Goal: Transaction & Acquisition: Purchase product/service

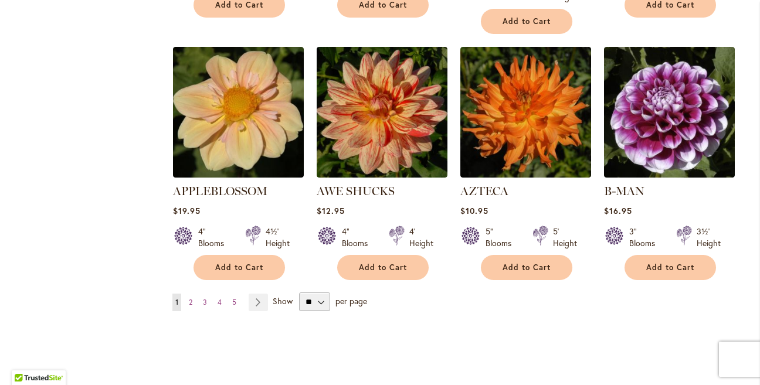
scroll to position [978, 0]
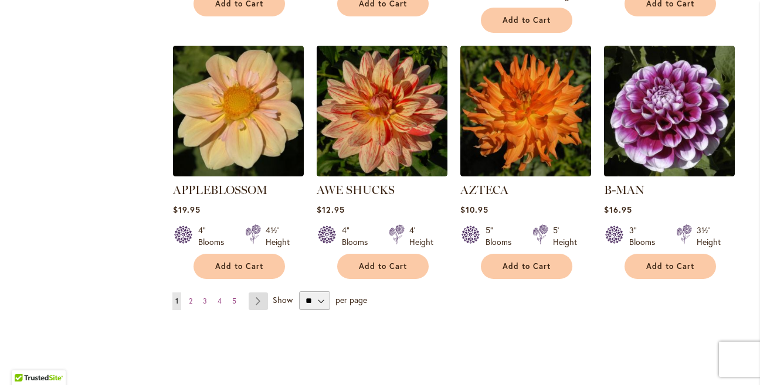
click at [255, 293] on link "Page Next" at bounding box center [258, 302] width 19 height 18
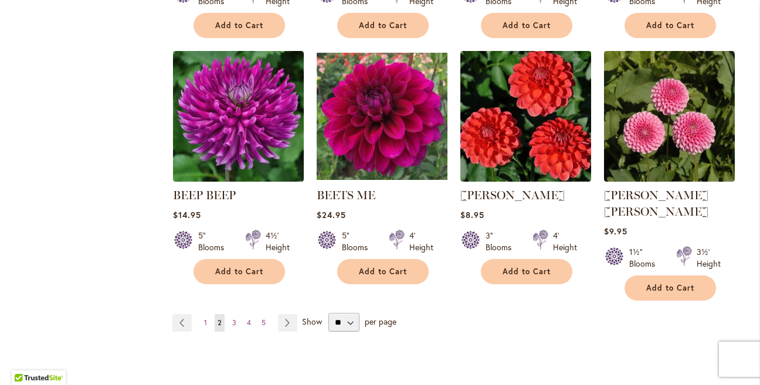
scroll to position [967, 0]
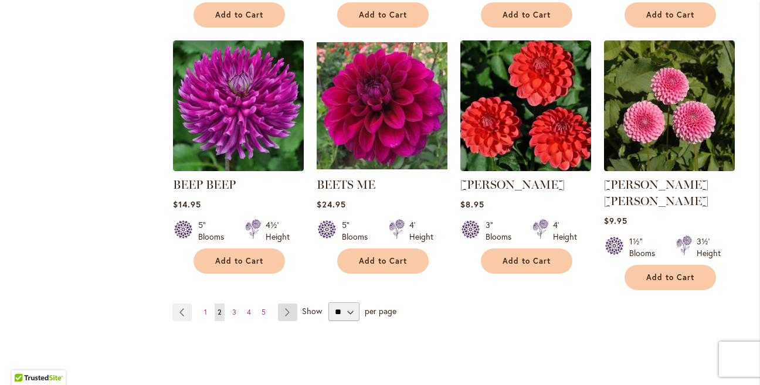
click at [287, 304] on link "Page Next" at bounding box center [287, 313] width 19 height 18
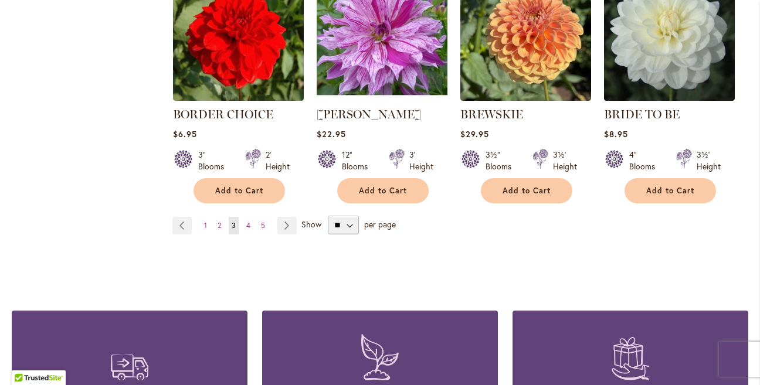
scroll to position [1038, 0]
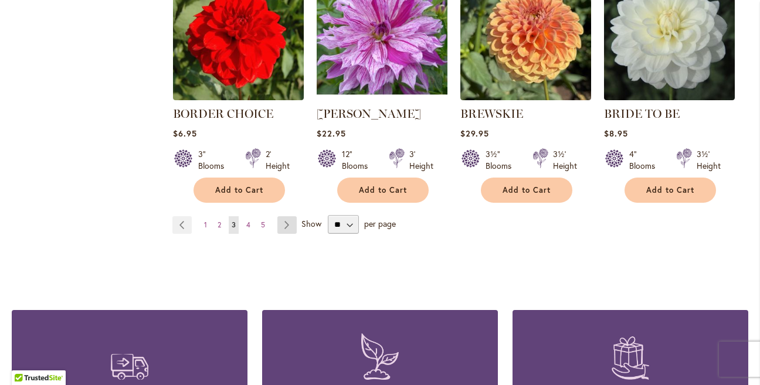
click at [283, 224] on link "Page Next" at bounding box center [287, 226] width 19 height 18
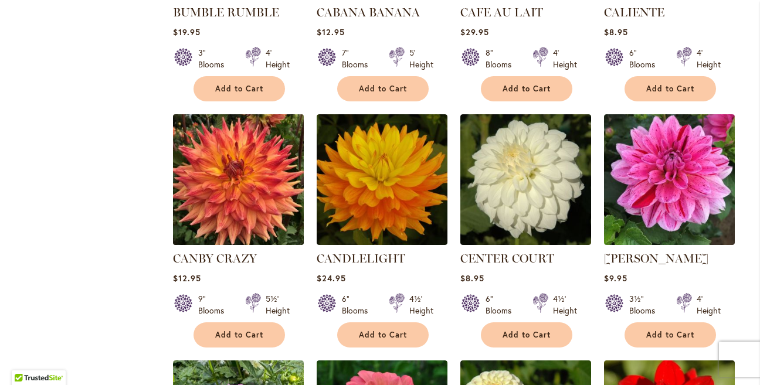
scroll to position [669, 0]
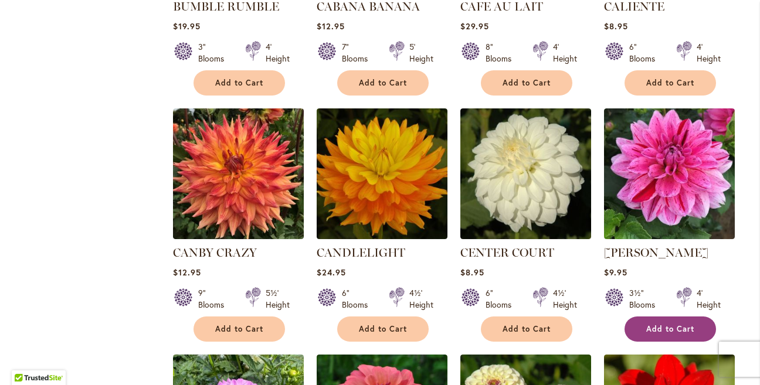
click at [671, 333] on button "Add to Cart" at bounding box center [671, 329] width 92 height 25
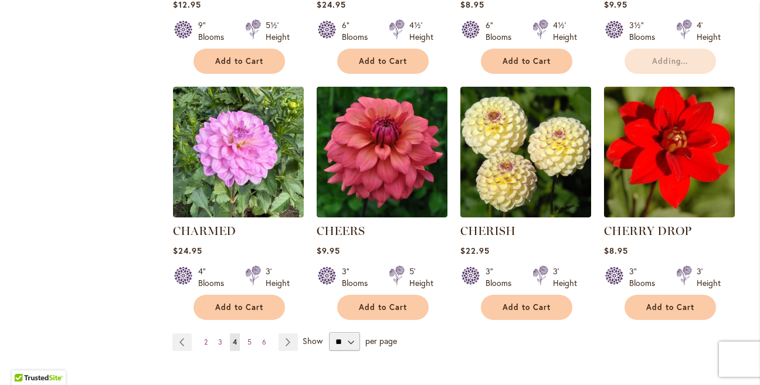
scroll to position [980, 0]
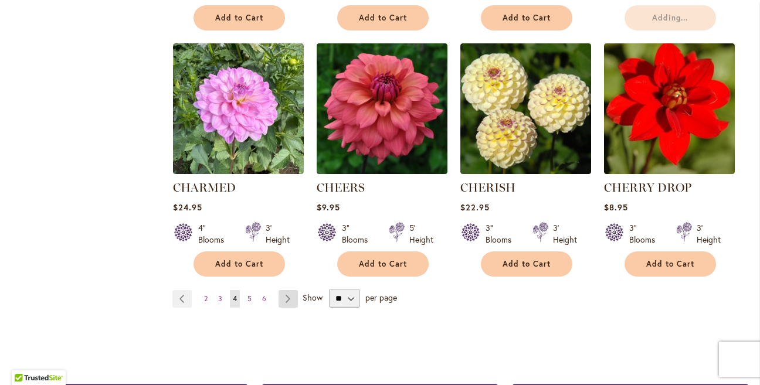
click at [288, 296] on link "Page Next" at bounding box center [288, 299] width 19 height 18
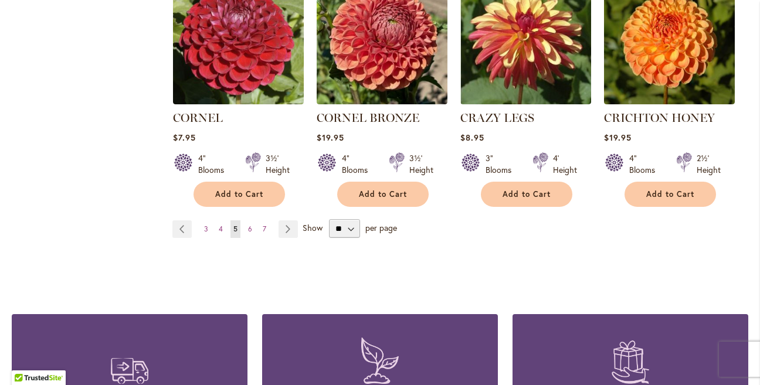
scroll to position [1071, 0]
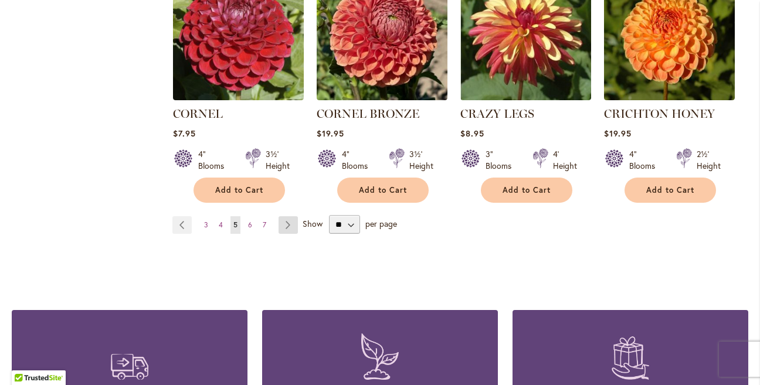
click at [286, 217] on link "Page Next" at bounding box center [288, 226] width 19 height 18
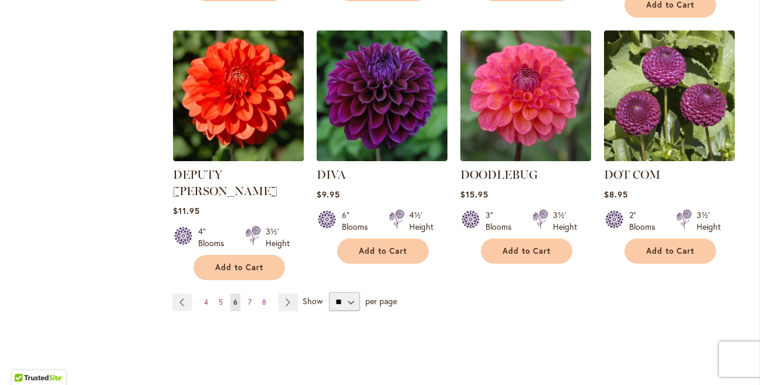
scroll to position [1012, 0]
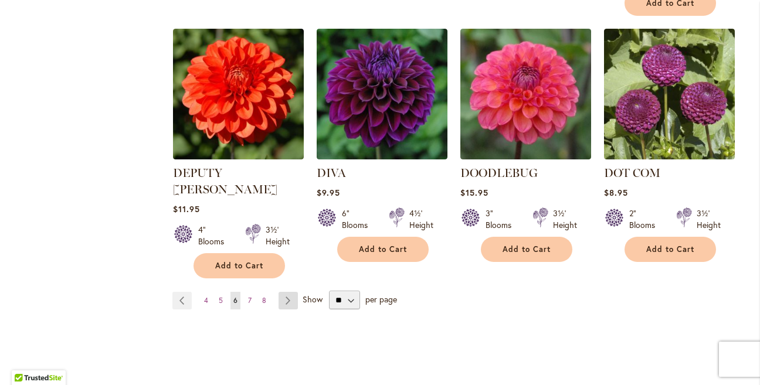
click at [289, 292] on link "Page Next" at bounding box center [288, 301] width 19 height 18
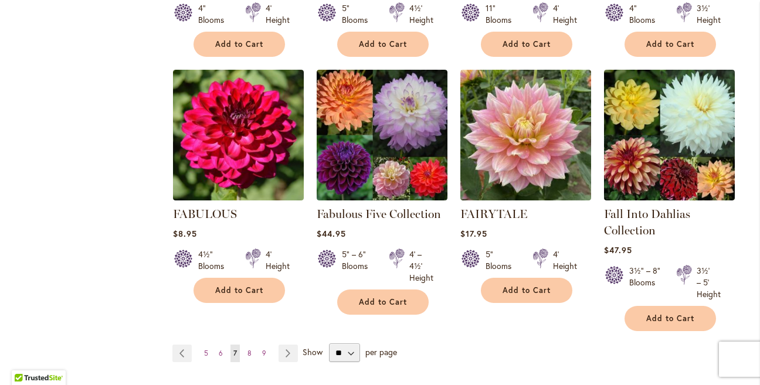
scroll to position [935, 0]
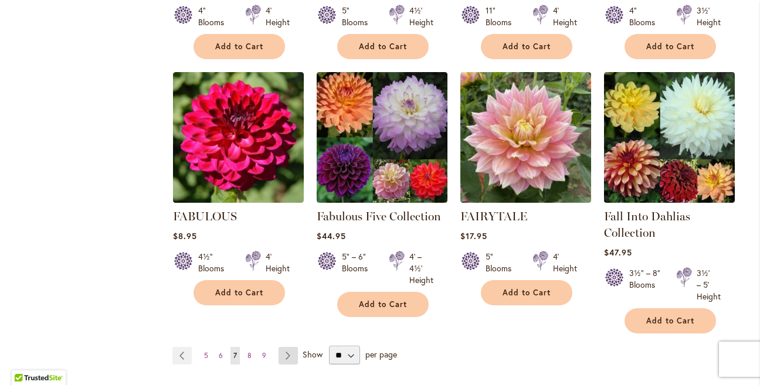
click at [285, 352] on link "Page Next" at bounding box center [288, 356] width 19 height 18
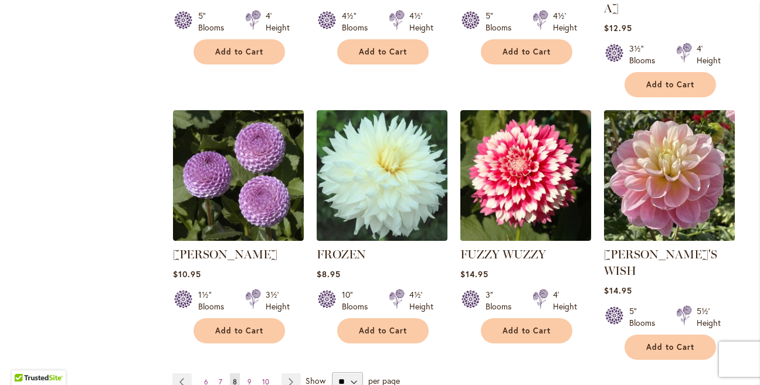
scroll to position [951, 0]
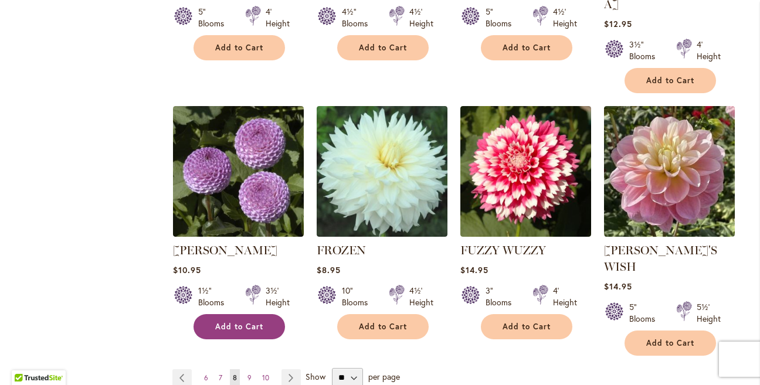
click at [256, 322] on span "Add to Cart" at bounding box center [239, 327] width 48 height 10
click at [292, 370] on link "Page Next" at bounding box center [291, 379] width 19 height 18
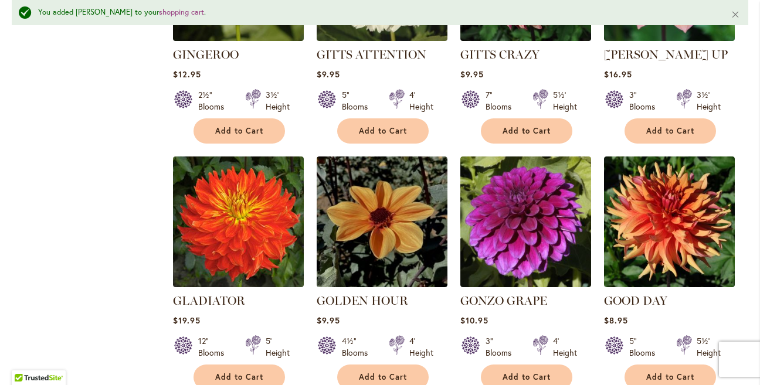
scroll to position [916, 0]
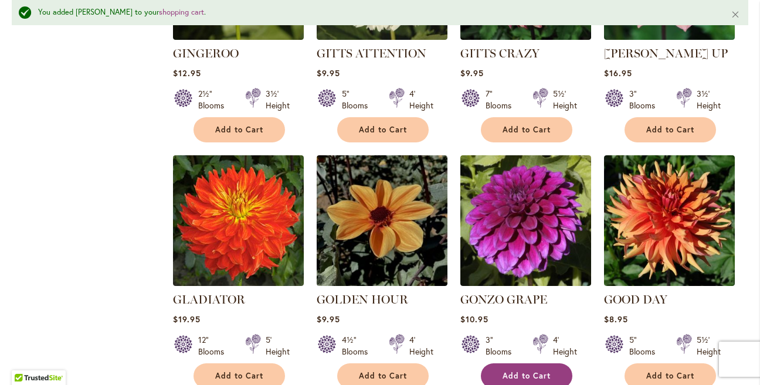
click at [506, 371] on span "Add to Cart" at bounding box center [527, 376] width 48 height 10
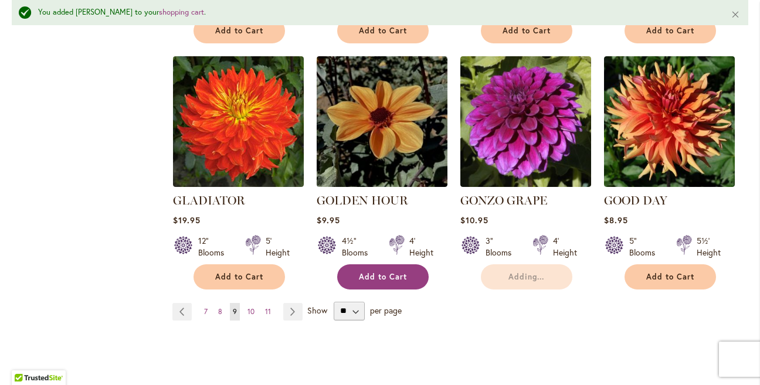
scroll to position [1037, 0]
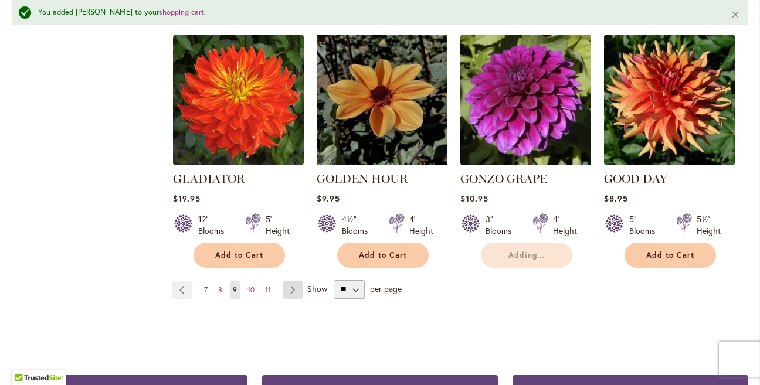
click at [289, 282] on link "Page Next" at bounding box center [292, 291] width 19 height 18
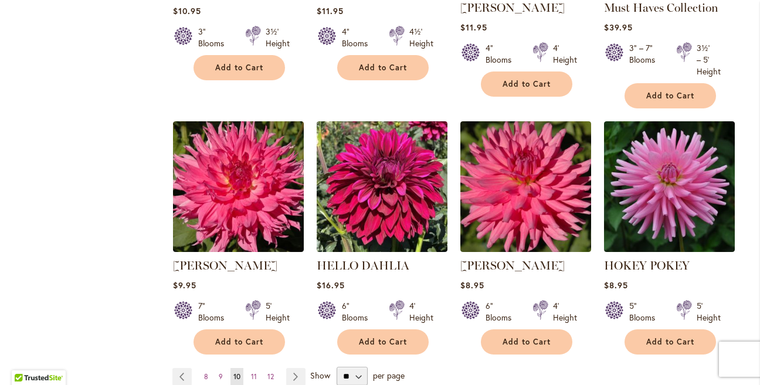
scroll to position [930, 0]
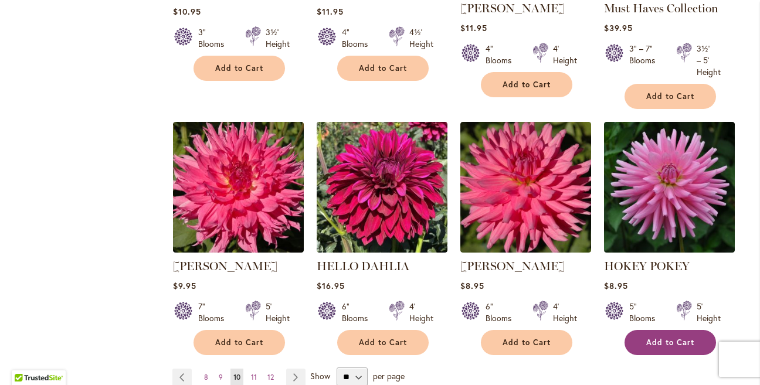
click at [657, 338] on span "Add to Cart" at bounding box center [671, 343] width 48 height 10
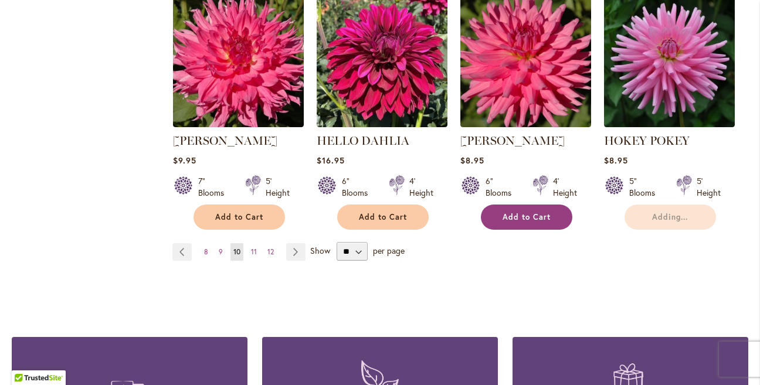
scroll to position [1062, 0]
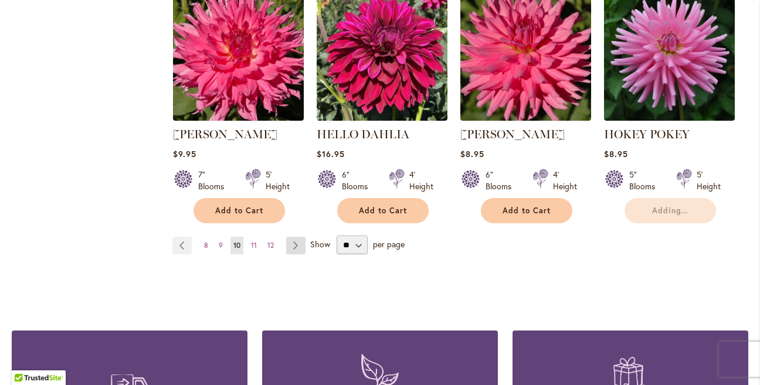
click at [295, 241] on link "Page Next" at bounding box center [295, 246] width 19 height 18
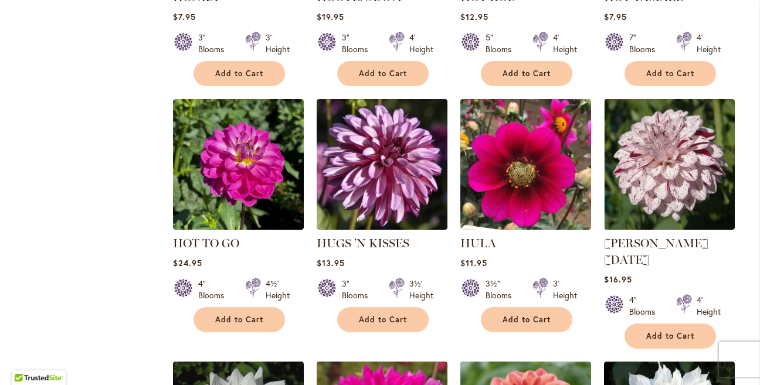
scroll to position [683, 0]
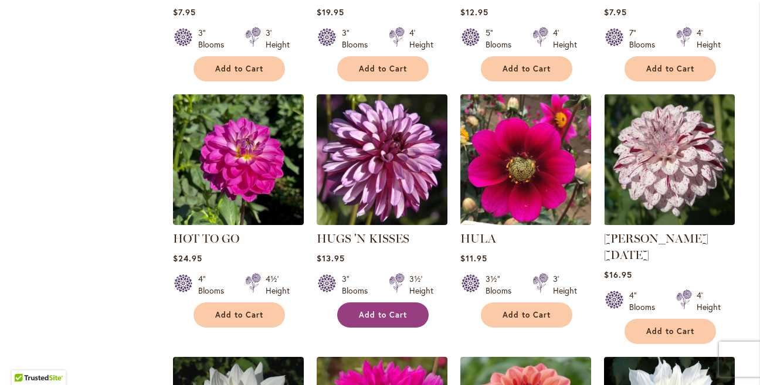
click at [367, 316] on span "Add to Cart" at bounding box center [383, 315] width 48 height 10
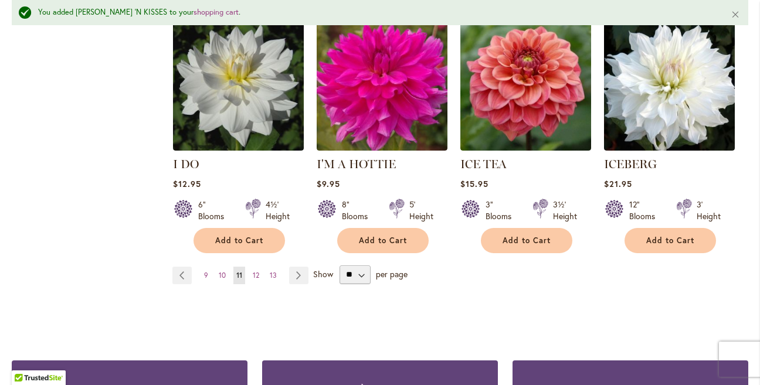
scroll to position [1052, 0]
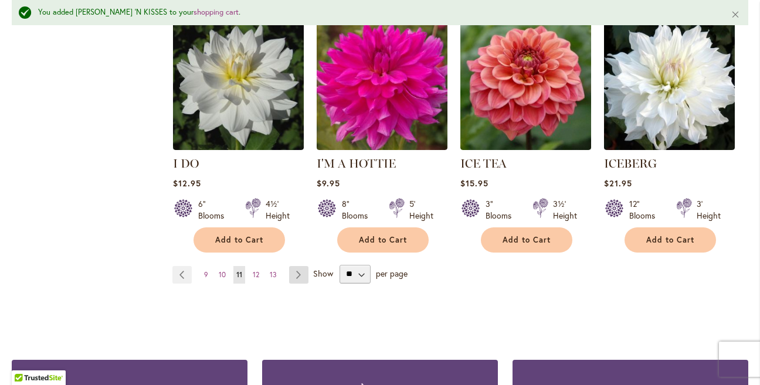
click at [306, 266] on link "Page Next" at bounding box center [298, 275] width 19 height 18
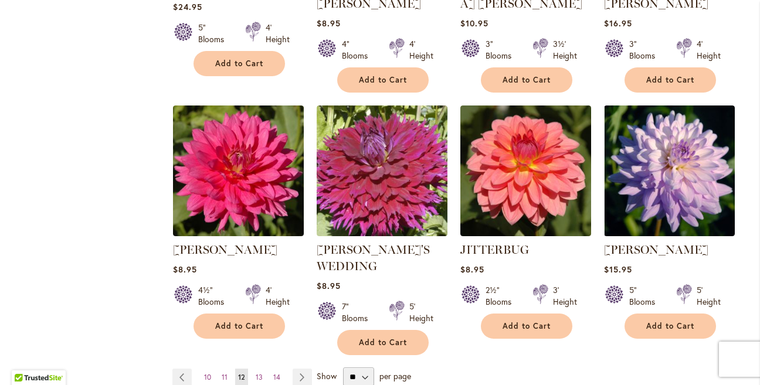
scroll to position [959, 0]
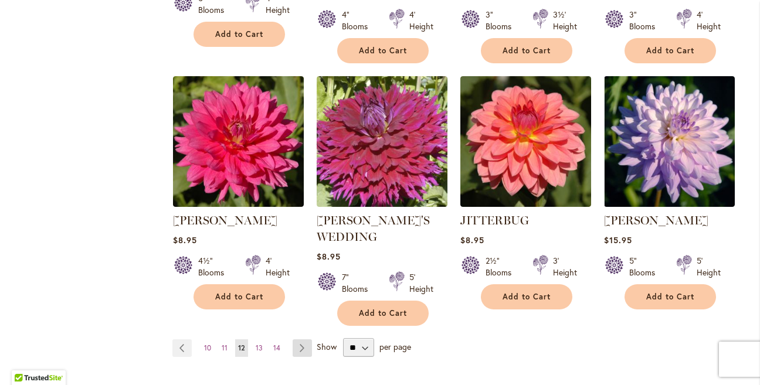
click at [302, 340] on link "Page Next" at bounding box center [302, 349] width 19 height 18
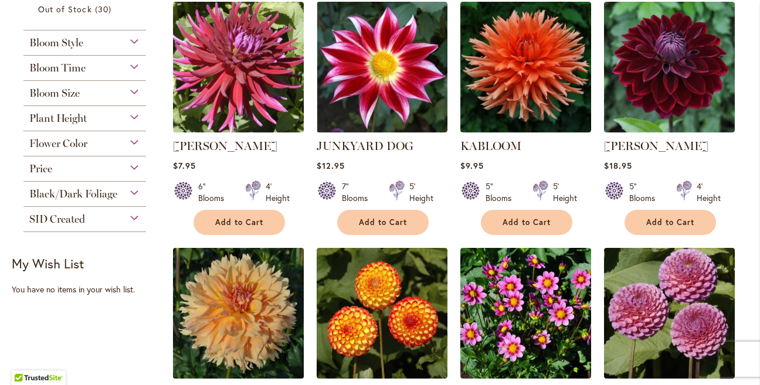
scroll to position [269, 0]
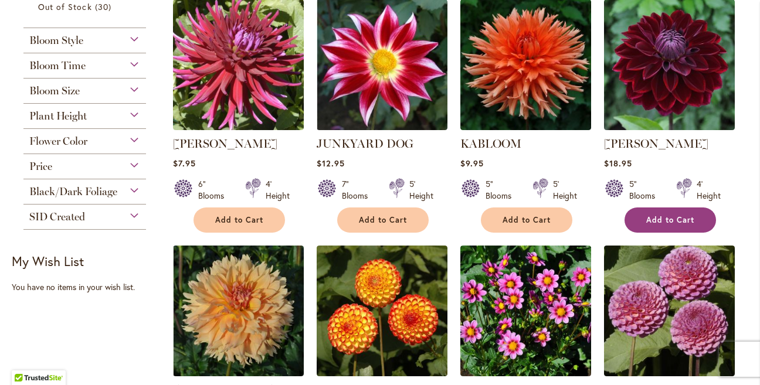
click at [650, 219] on span "Add to Cart" at bounding box center [671, 220] width 48 height 10
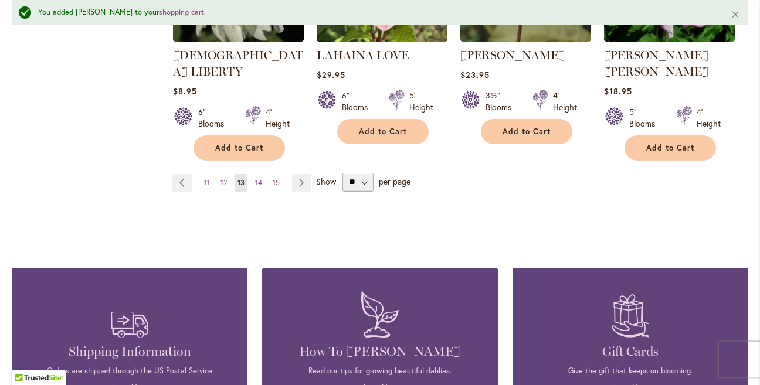
scroll to position [1138, 0]
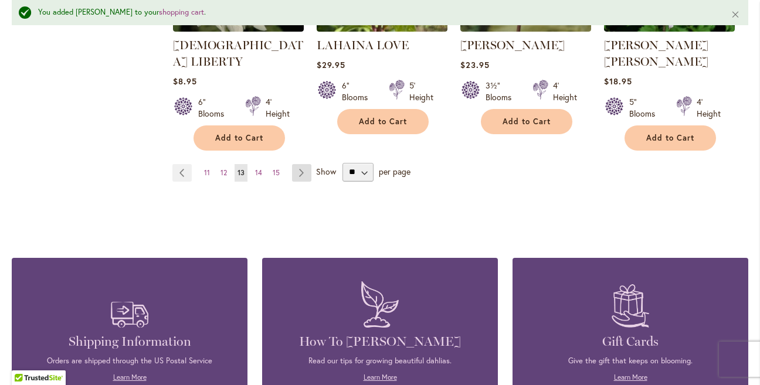
click at [301, 164] on link "Page Next" at bounding box center [301, 173] width 19 height 18
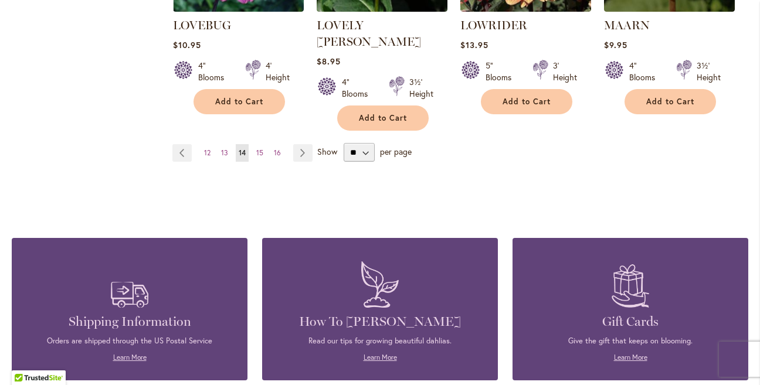
scroll to position [1147, 0]
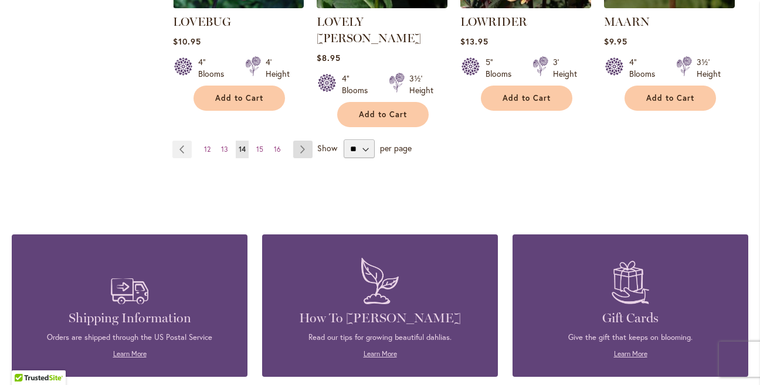
click at [303, 141] on link "Page Next" at bounding box center [302, 150] width 19 height 18
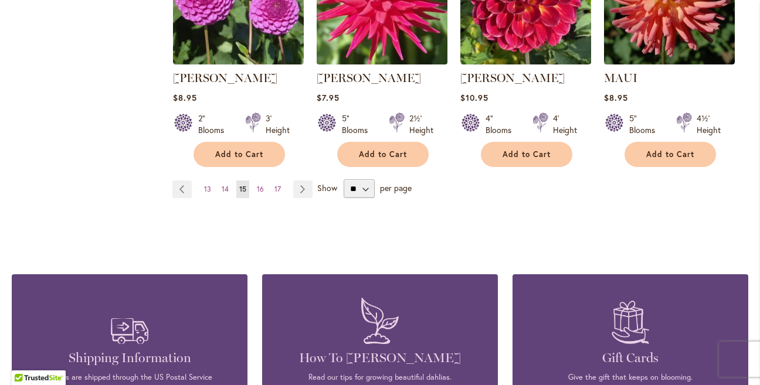
scroll to position [1110, 0]
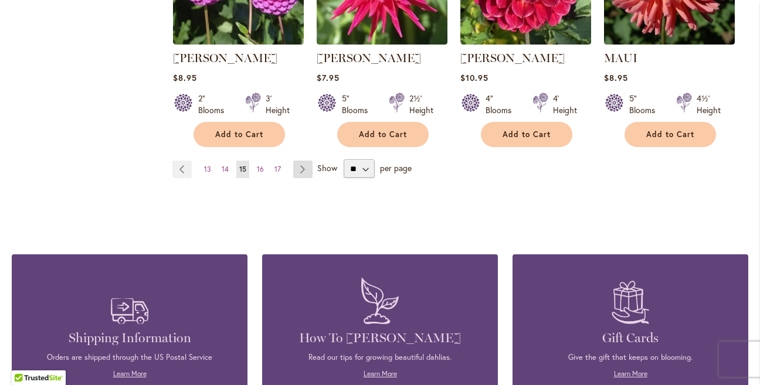
click at [303, 167] on link "Page Next" at bounding box center [302, 170] width 19 height 18
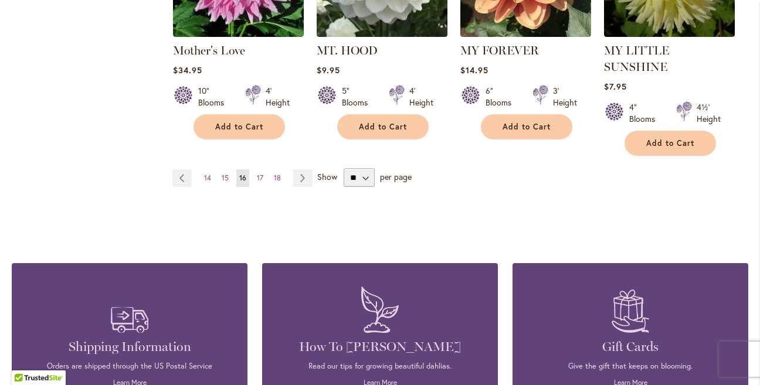
scroll to position [1145, 0]
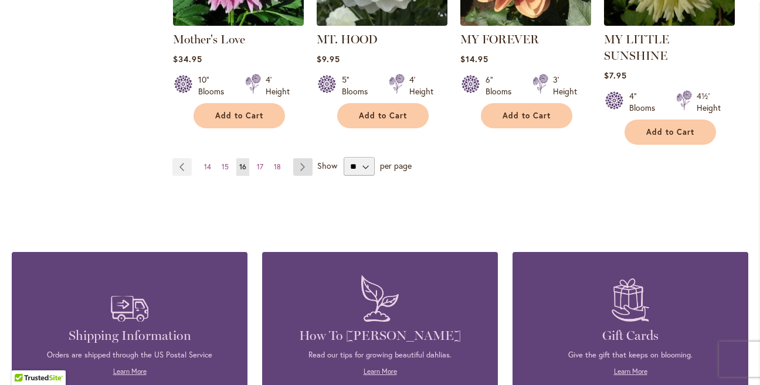
click at [300, 158] on link "Page Next" at bounding box center [302, 167] width 19 height 18
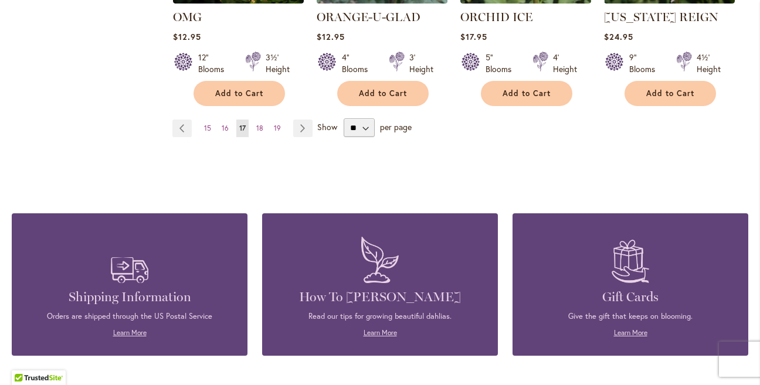
scroll to position [1149, 0]
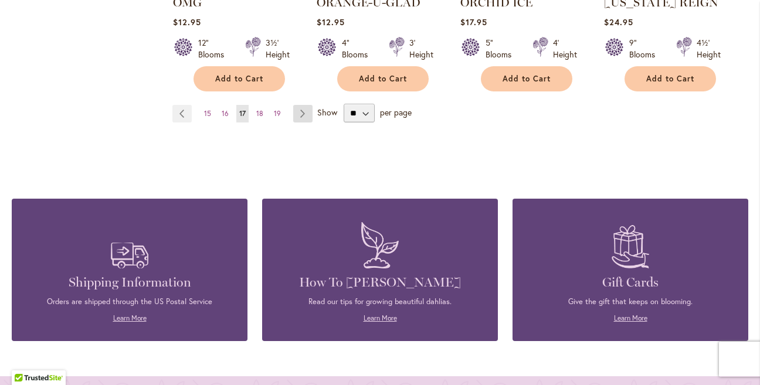
click at [303, 110] on link "Page Next" at bounding box center [302, 114] width 19 height 18
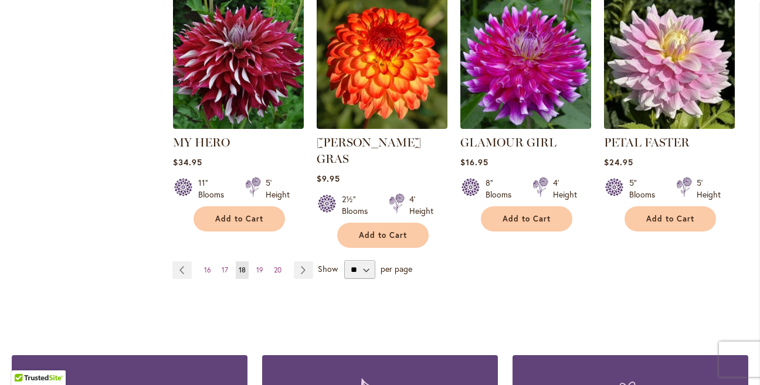
scroll to position [1081, 0]
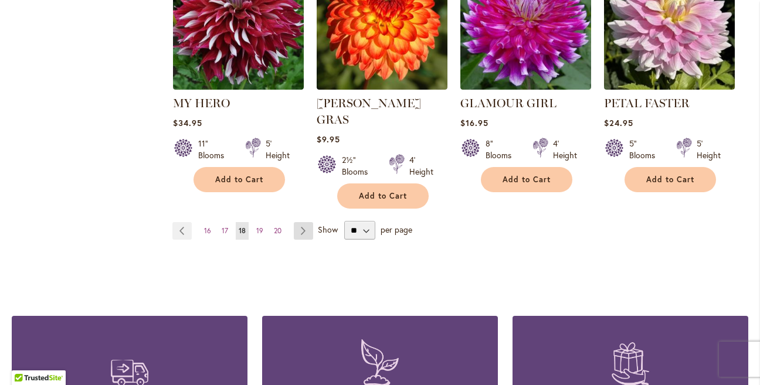
click at [303, 222] on link "Page Next" at bounding box center [303, 231] width 19 height 18
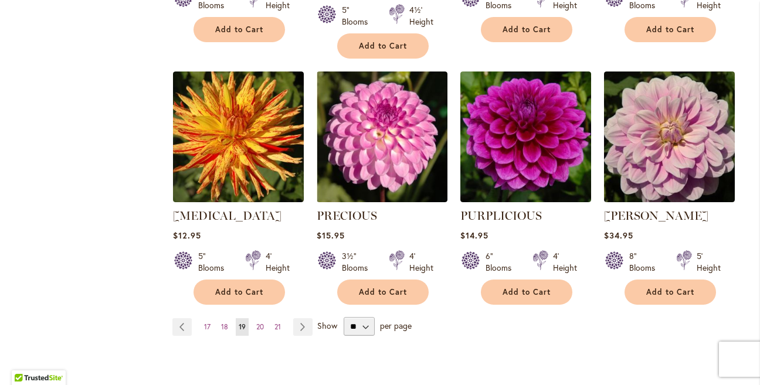
scroll to position [980, 0]
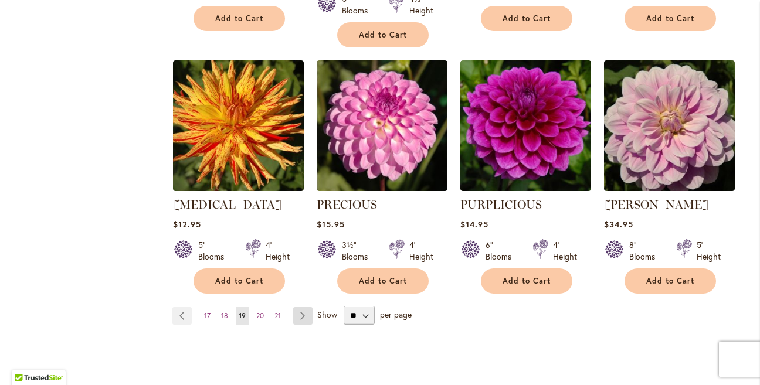
click at [304, 307] on link "Page Next" at bounding box center [302, 316] width 19 height 18
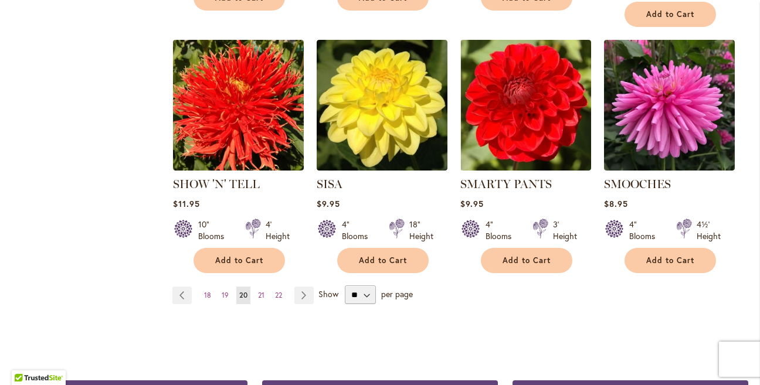
scroll to position [1016, 0]
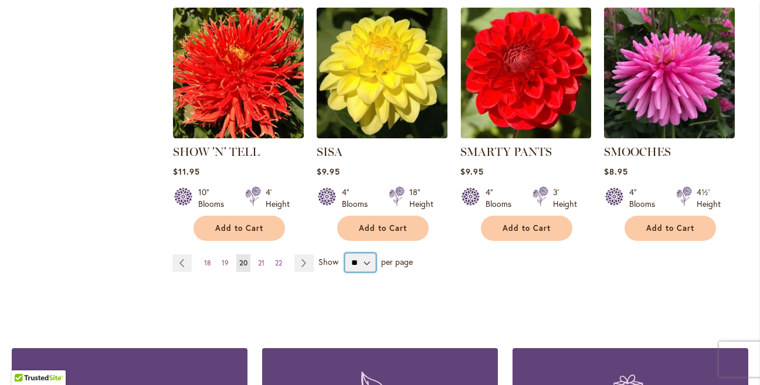
select select "**"
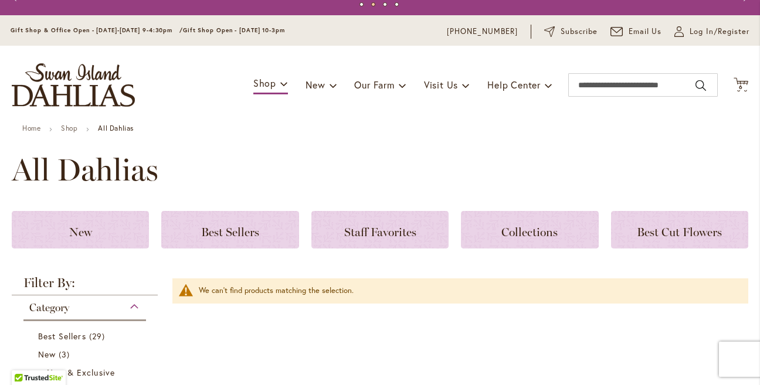
scroll to position [21, 0]
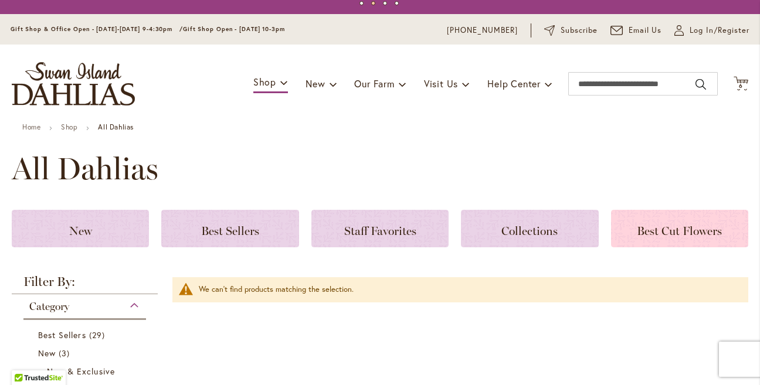
click at [655, 231] on span "Best Cut Flowers" at bounding box center [679, 231] width 85 height 14
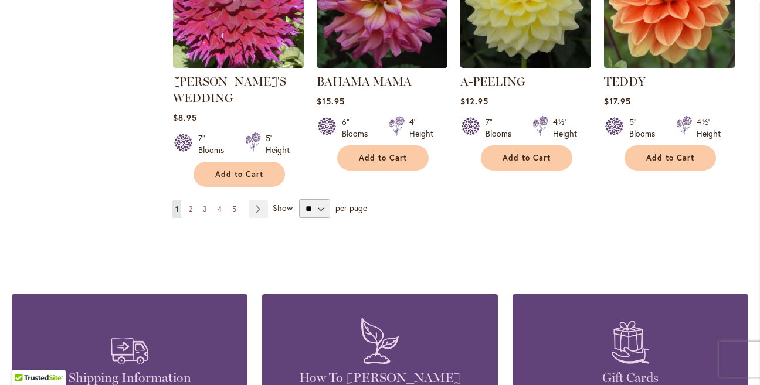
scroll to position [1046, 0]
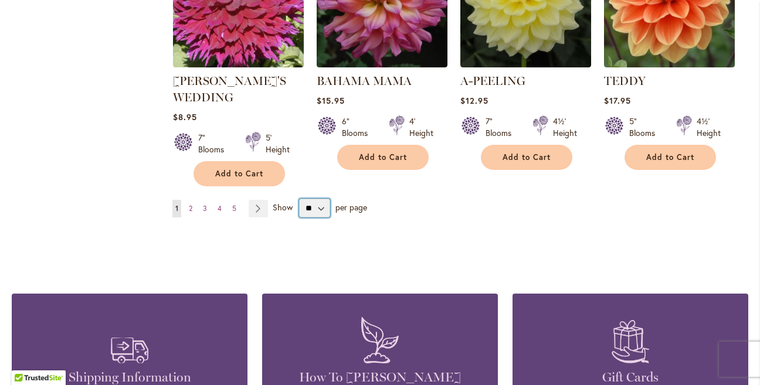
select select "**"
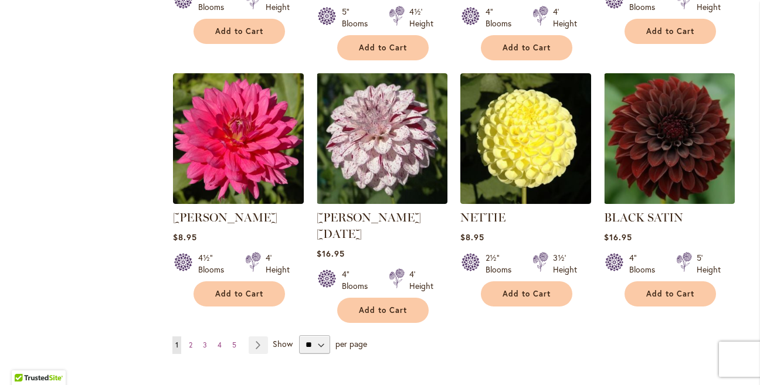
scroll to position [4006, 0]
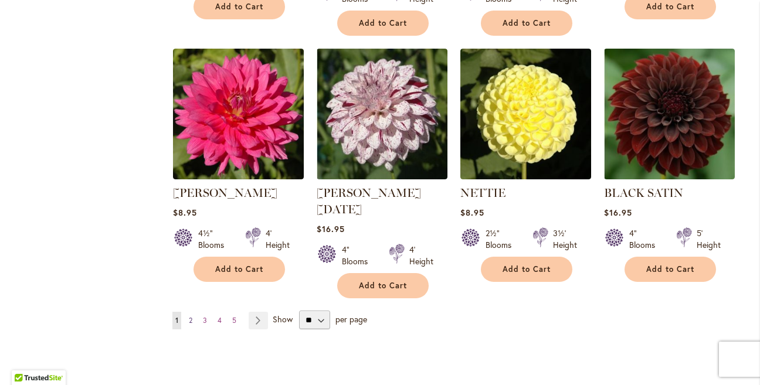
click at [191, 316] on span "2" at bounding box center [191, 320] width 4 height 9
click at [258, 312] on link "Page Next" at bounding box center [258, 321] width 19 height 18
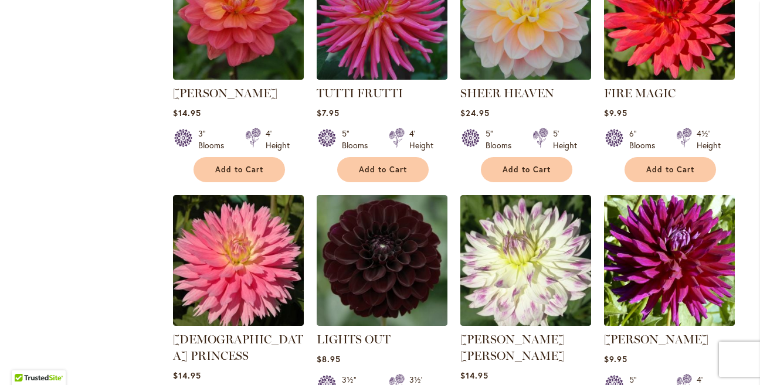
scroll to position [3847, 0]
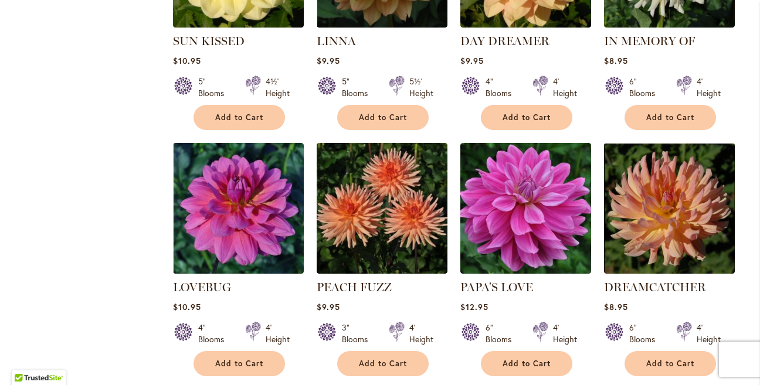
scroll to position [3948, 0]
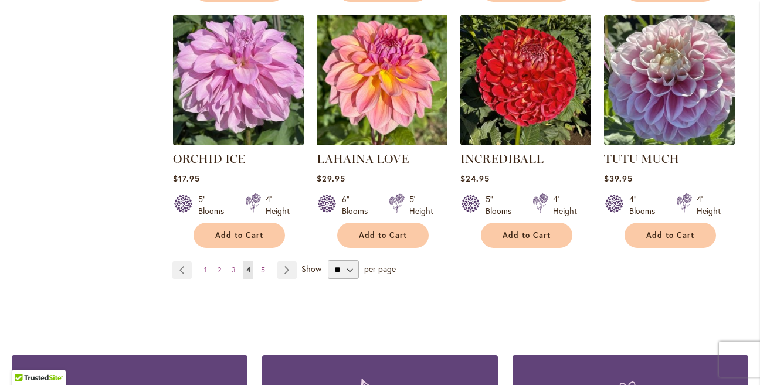
scroll to position [4059, 0]
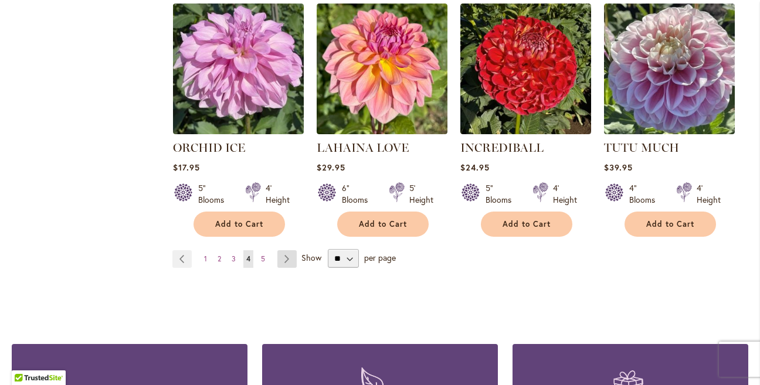
click at [284, 251] on link "Page Next" at bounding box center [287, 260] width 19 height 18
